Goal: Find specific page/section: Find specific page/section

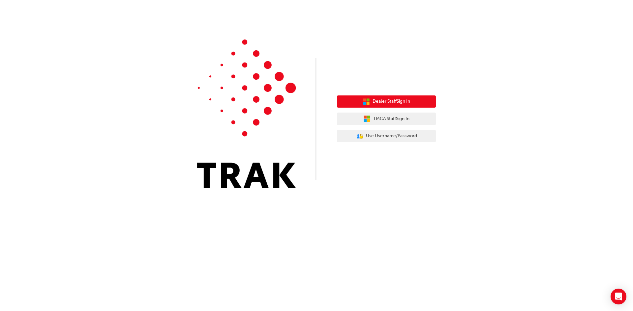
click at [373, 102] on span "Dealer Staff Sign In" at bounding box center [391, 102] width 38 height 8
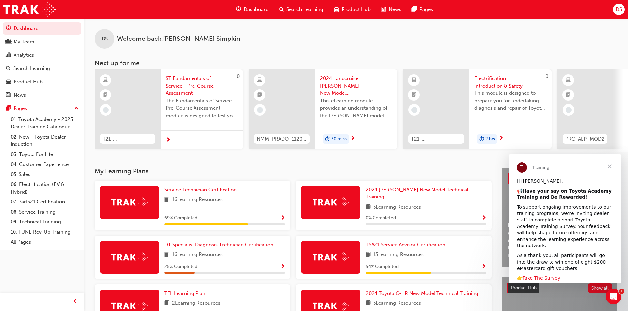
click at [609, 166] on span "Close" at bounding box center [609, 167] width 24 height 24
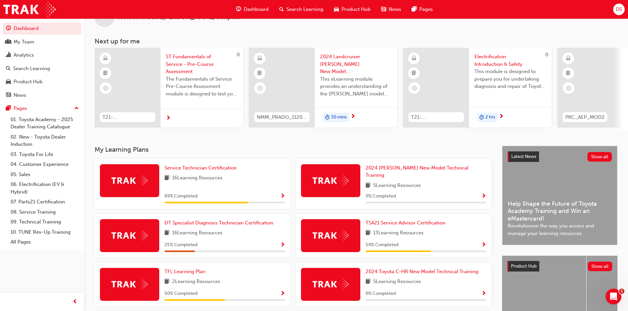
scroll to position [33, 0]
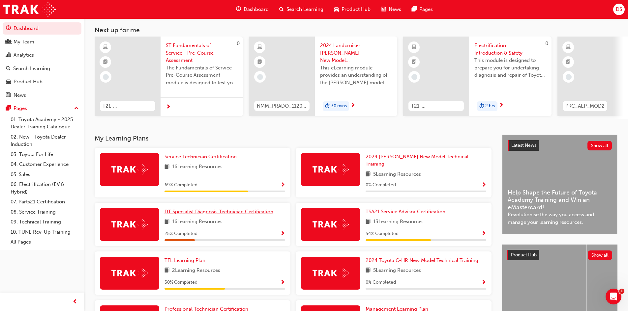
click at [248, 210] on span "DT Specialist Diagnosis Technician Certification" at bounding box center [218, 212] width 109 height 6
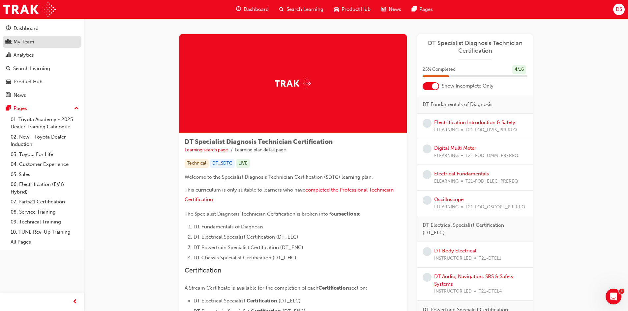
click at [29, 40] on div "My Team" at bounding box center [24, 42] width 21 height 8
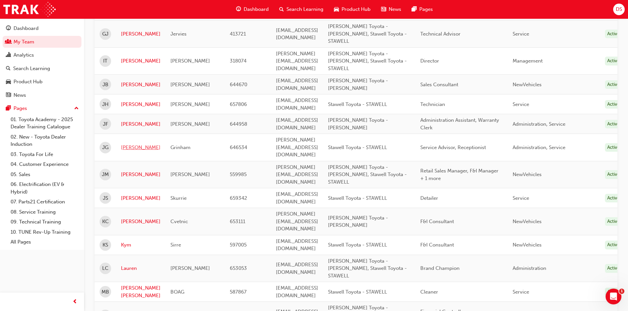
scroll to position [428, 0]
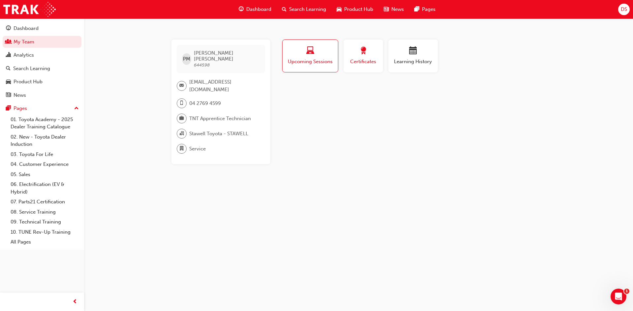
click at [361, 65] on span "Certificates" at bounding box center [363, 62] width 30 height 8
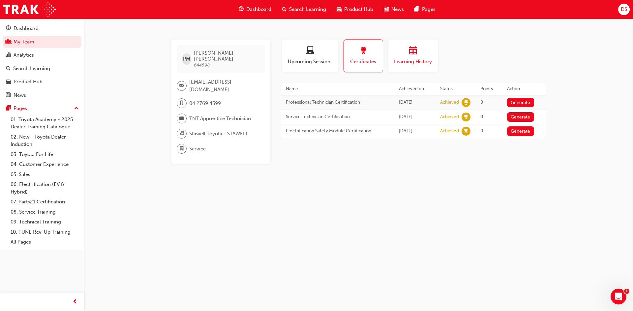
click at [393, 50] on div "button" at bounding box center [413, 52] width 40 height 10
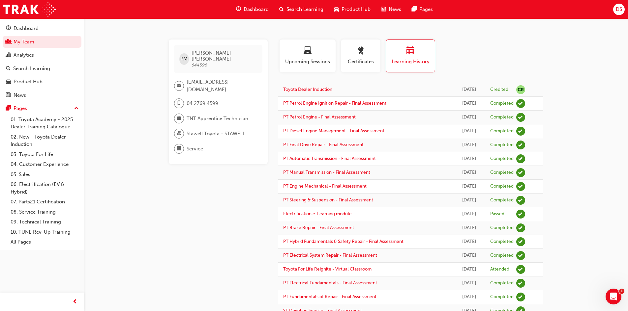
click at [583, 44] on div "PM Patrick Meehan 644598 service@stawelltoyota.com.au 04 2769 4599 TNT Apprenti…" at bounding box center [314, 257] width 628 height 514
click at [519, 48] on div "Profile Upcoming Sessions Certificates Learning History" at bounding box center [410, 59] width 278 height 38
